Goal: Find specific page/section: Find specific page/section

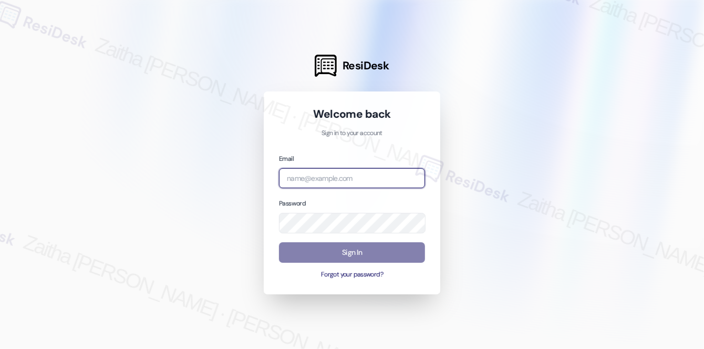
click at [321, 177] on input "email" at bounding box center [352, 178] width 146 height 20
type input "automated-surveys-a_c_lewis-zaitha.mae.[PERSON_NAME]@a_c_[DOMAIN_NAME]"
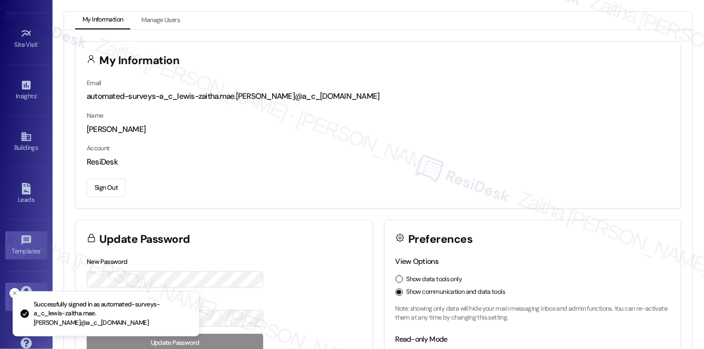
scroll to position [143, 0]
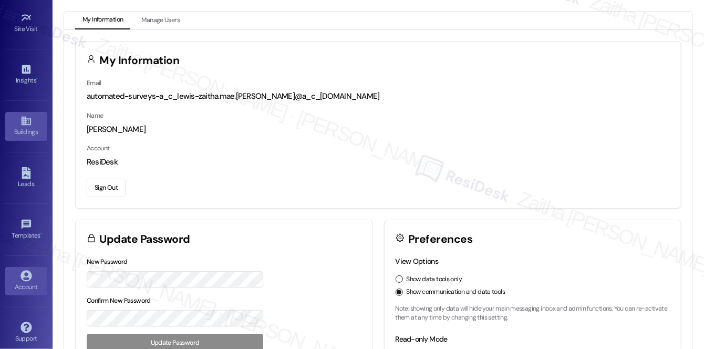
click at [39, 121] on link "Buildings" at bounding box center [26, 126] width 42 height 28
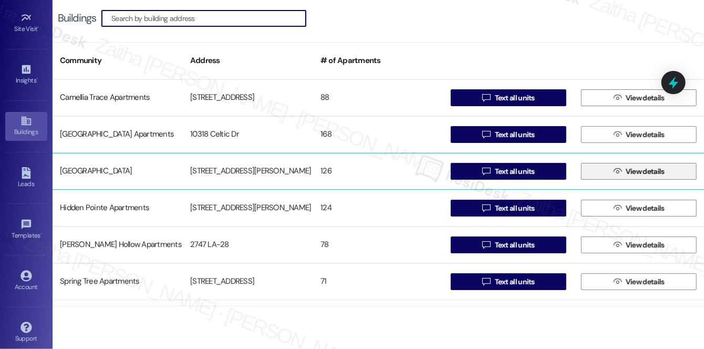
click at [651, 171] on span "View details" at bounding box center [645, 171] width 39 height 11
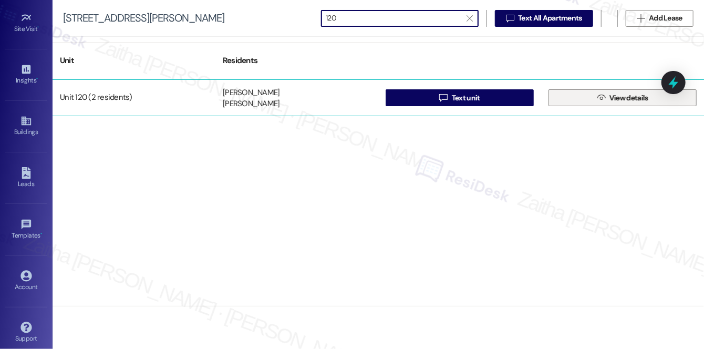
type input "120"
click at [605, 96] on icon "" at bounding box center [602, 98] width 8 height 8
